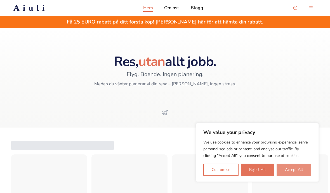
click at [294, 165] on button "Accept All" at bounding box center [293, 169] width 35 height 12
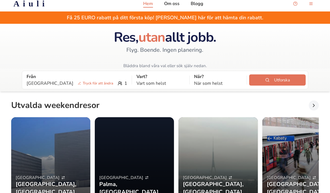
scroll to position [5, 0]
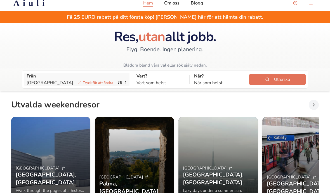
click at [98, 83] on div "Stockholm Tryck för att [PERSON_NAME] 1" at bounding box center [77, 82] width 101 height 7
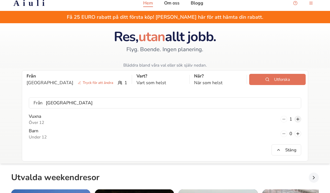
click at [299, 119] on button at bounding box center [297, 119] width 7 height 7
click at [298, 130] on button at bounding box center [297, 133] width 7 height 7
click at [299, 131] on button at bounding box center [297, 133] width 7 height 7
click at [294, 150] on button "Stäng" at bounding box center [286, 149] width 30 height 11
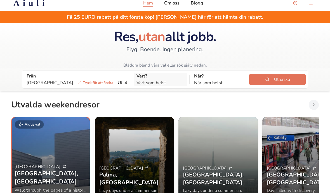
click at [155, 84] on p "Vart som helst" at bounding box center [160, 82] width 48 height 7
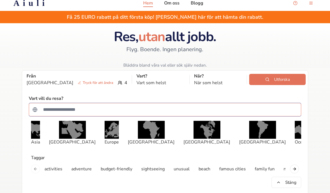
click at [167, 108] on input "Sök efter ett land" at bounding box center [169, 109] width 258 height 11
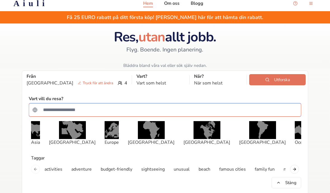
type input "*"
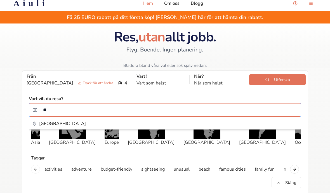
type input "***"
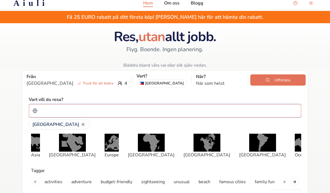
click at [61, 112] on input "Sök efter ett land" at bounding box center [169, 110] width 258 height 11
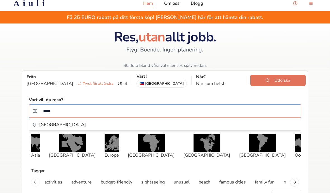
type input "*****"
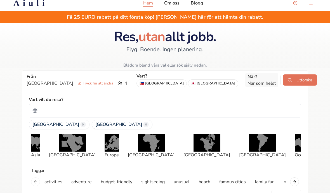
click at [247, 84] on p "När som helst" at bounding box center [261, 83] width 28 height 7
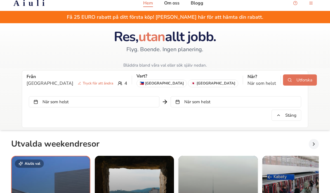
click at [134, 103] on button "När som helst" at bounding box center [94, 101] width 130 height 11
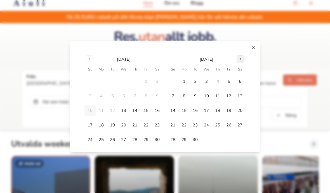
click at [241, 61] on button "Go to next month" at bounding box center [240, 59] width 8 height 8
click at [240, 58] on button "Go to next month" at bounding box center [240, 59] width 8 height 8
click at [240, 59] on button "Go to next month" at bounding box center [240, 59] width 8 height 8
click at [217, 110] on button "18" at bounding box center [217, 110] width 11 height 11
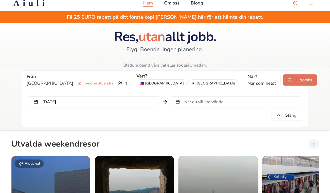
click at [231, 106] on button "När du vill återvända" at bounding box center [235, 101] width 130 height 11
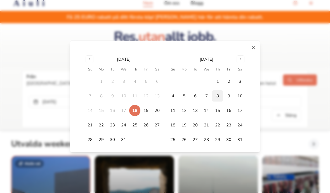
click at [219, 97] on button "8" at bounding box center [217, 95] width 11 height 11
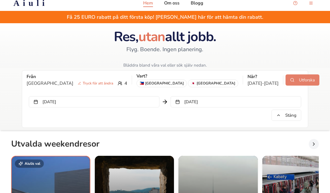
click at [285, 83] on button "Utforska" at bounding box center [302, 79] width 34 height 11
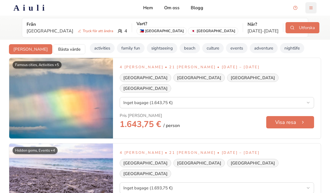
click at [311, 9] on button "menu-button" at bounding box center [310, 7] width 11 height 11
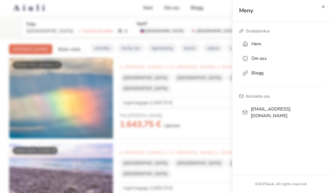
click at [322, 12] on h2 "Meny" at bounding box center [281, 11] width 84 height 8
click at [323, 8] on icon "button" at bounding box center [323, 6] width 4 height 4
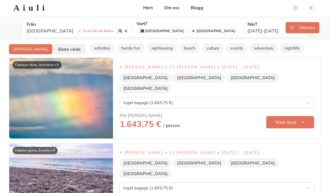
click at [54, 48] on button "Bästa värde" at bounding box center [69, 49] width 32 height 10
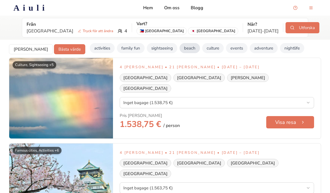
click at [179, 48] on button "beach" at bounding box center [189, 48] width 20 height 10
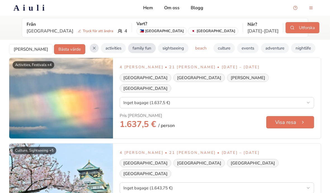
click at [128, 45] on button "family fun" at bounding box center [142, 48] width 28 height 10
click at [158, 47] on button "sightseeing" at bounding box center [173, 48] width 30 height 10
click at [262, 50] on button "adventure" at bounding box center [275, 48] width 28 height 10
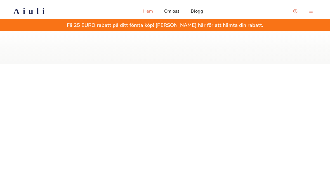
scroll to position [5, 0]
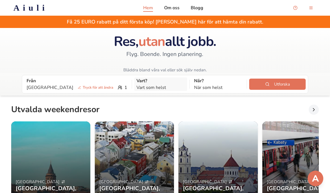
click at [136, 89] on p "Vart som helst" at bounding box center [160, 87] width 48 height 7
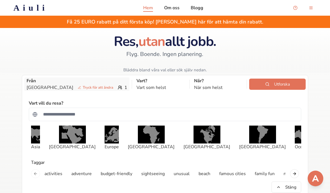
click at [99, 86] on div "Stockholm Tryck för att [PERSON_NAME] 1" at bounding box center [77, 87] width 101 height 7
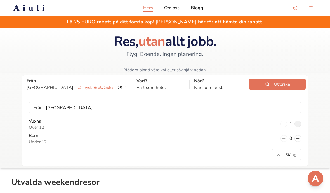
click at [300, 124] on button at bounding box center [297, 123] width 7 height 7
click at [296, 141] on button at bounding box center [297, 138] width 7 height 7
click at [296, 138] on button at bounding box center [297, 138] width 7 height 7
click at [280, 158] on button "Stäng" at bounding box center [286, 154] width 30 height 11
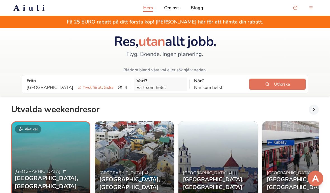
click at [139, 88] on p "Vart som helst" at bounding box center [160, 87] width 48 height 7
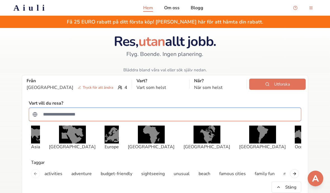
click at [68, 109] on input "Sök efter ett land" at bounding box center [169, 114] width 258 height 11
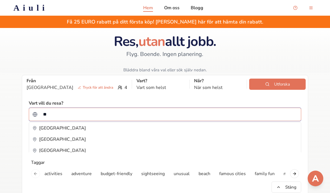
type input "***"
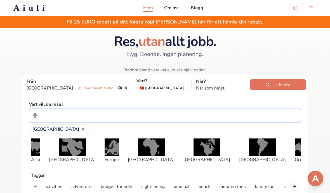
click at [78, 115] on input "Sök efter ett land" at bounding box center [169, 115] width 258 height 11
type input "**"
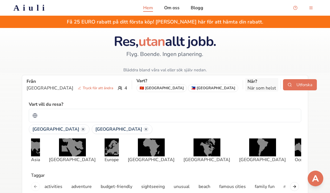
click at [247, 87] on p "När som helst" at bounding box center [261, 88] width 28 height 7
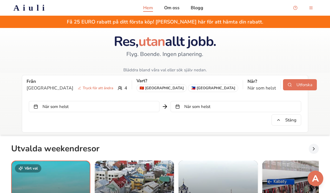
click at [145, 107] on button "När som helst" at bounding box center [94, 106] width 130 height 11
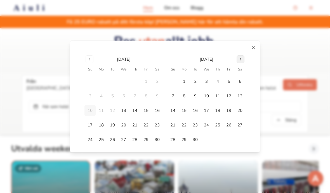
click at [243, 59] on button "Go to next month" at bounding box center [240, 59] width 8 height 8
click at [238, 62] on button "Go to next month" at bounding box center [240, 59] width 8 height 8
click at [239, 61] on button "Go to next month" at bounding box center [240, 59] width 8 height 8
click at [229, 110] on button "19" at bounding box center [228, 110] width 11 height 11
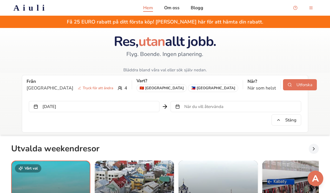
click at [230, 107] on button "När du vill återvända" at bounding box center [235, 106] width 130 height 11
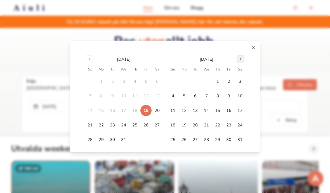
click at [242, 56] on button "Go to next month" at bounding box center [240, 59] width 8 height 8
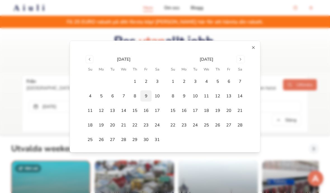
click at [147, 96] on button "9" at bounding box center [145, 95] width 11 height 11
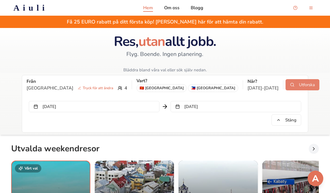
click at [285, 83] on button "Utforska" at bounding box center [302, 84] width 34 height 11
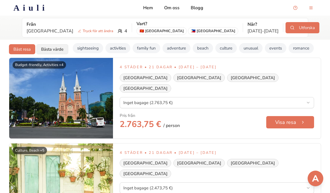
click at [51, 49] on button "Bästa värde" at bounding box center [52, 49] width 32 height 10
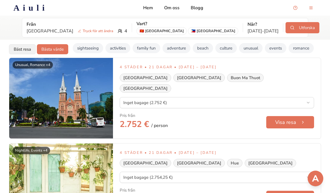
click at [25, 48] on button "[PERSON_NAME]" at bounding box center [22, 49] width 27 height 10
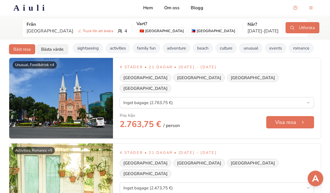
click at [55, 49] on button "Bästa värde" at bounding box center [52, 49] width 32 height 10
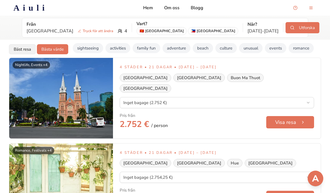
click at [22, 51] on button "[PERSON_NAME]" at bounding box center [22, 49] width 27 height 10
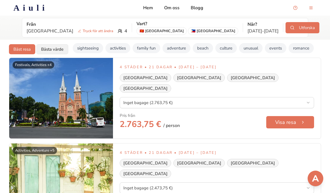
click at [51, 47] on button "Bästa värde" at bounding box center [52, 49] width 32 height 10
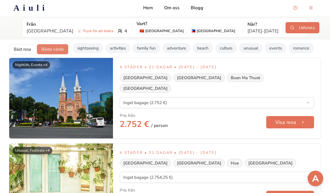
click at [51, 49] on button "Bästa värde" at bounding box center [52, 49] width 31 height 10
click at [206, 48] on button "beach" at bounding box center [202, 48] width 20 height 10
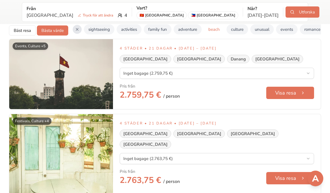
scroll to position [20, 0]
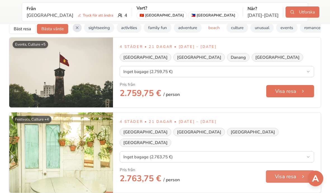
click at [292, 170] on button "Visa resa" at bounding box center [290, 176] width 49 height 13
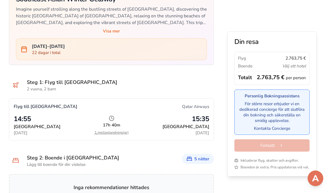
scroll to position [229, 0]
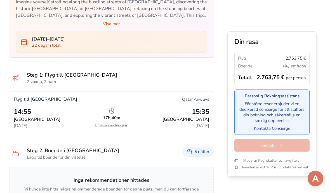
click at [106, 133] on div "Flyg till Manila Qatar Airways 14:55 Stockholm Fri, Dec 19 17h 40m 1 mellanland…" at bounding box center [111, 111] width 204 height 41
click at [104, 127] on button "1 mellanlandning(ar)" at bounding box center [111, 125] width 34 height 4
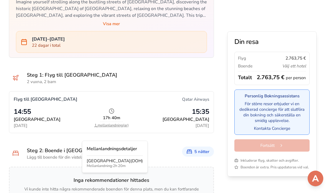
click at [16, 116] on p "14:55" at bounding box center [52, 111] width 76 height 9
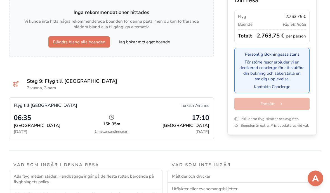
scroll to position [918, 0]
click at [108, 133] on button "1 mellanlandning(ar)" at bounding box center [111, 131] width 34 height 4
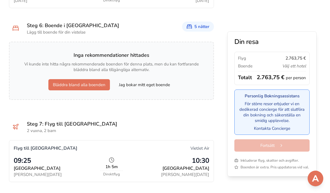
scroll to position [701, 0]
